Goal: Obtain resource: Download file/media

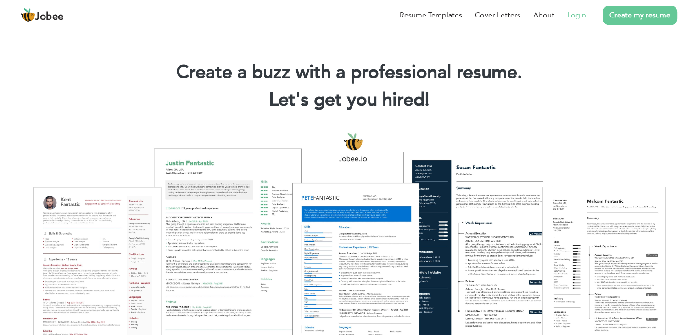
click at [569, 15] on link "Login" at bounding box center [576, 15] width 19 height 11
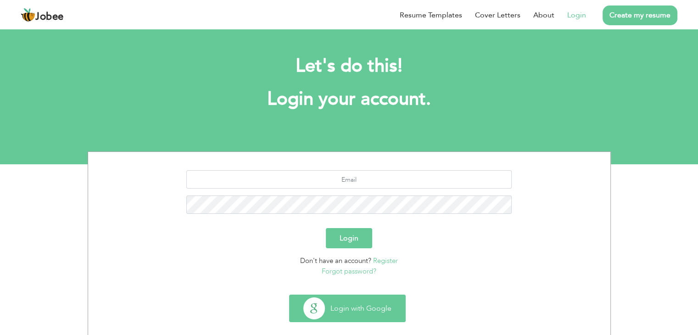
scroll to position [13, 0]
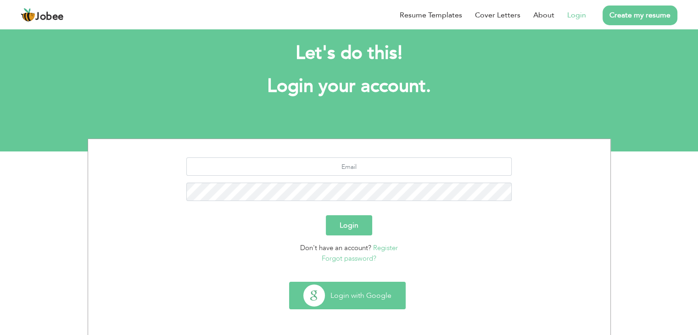
click at [350, 291] on button "Login with Google" at bounding box center [348, 295] width 116 height 27
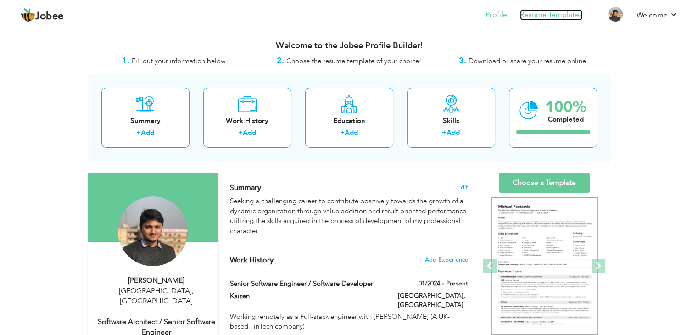
click at [544, 14] on link "Resume Templates" at bounding box center [551, 15] width 62 height 11
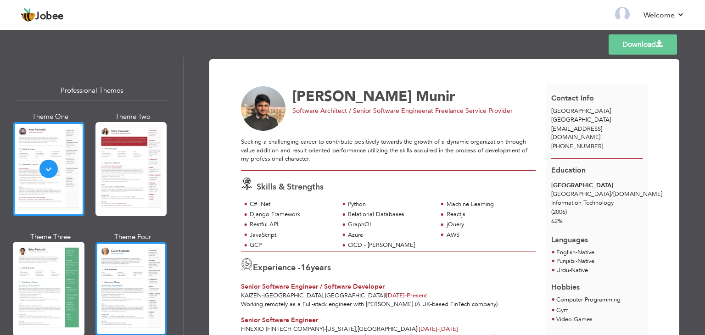
click at [136, 276] on div at bounding box center [131, 289] width 72 height 94
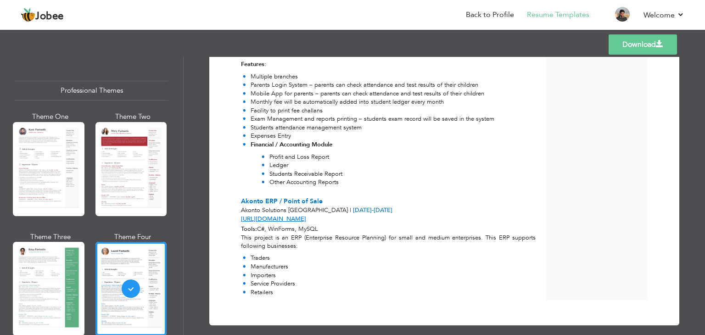
scroll to position [647, 0]
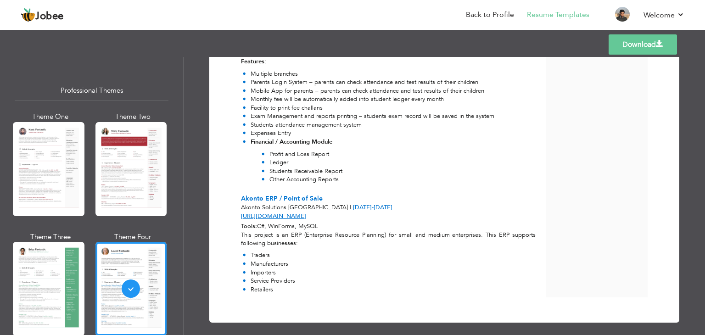
click at [634, 44] on link "Download" at bounding box center [642, 44] width 68 height 20
